Goal: Navigation & Orientation: Find specific page/section

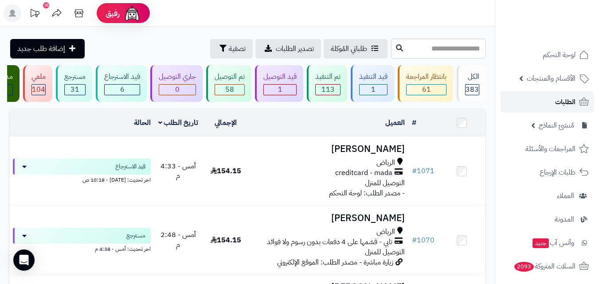
click at [570, 106] on span "الطلبات" at bounding box center [566, 102] width 20 height 12
